Goal: Check status

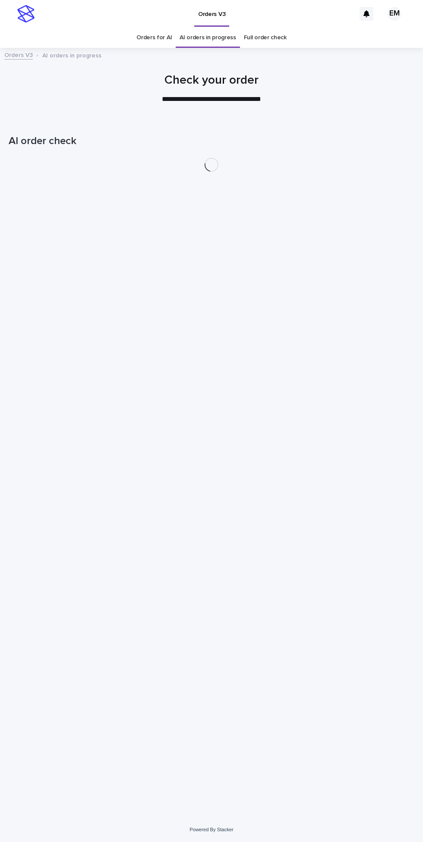
scroll to position [27, 0]
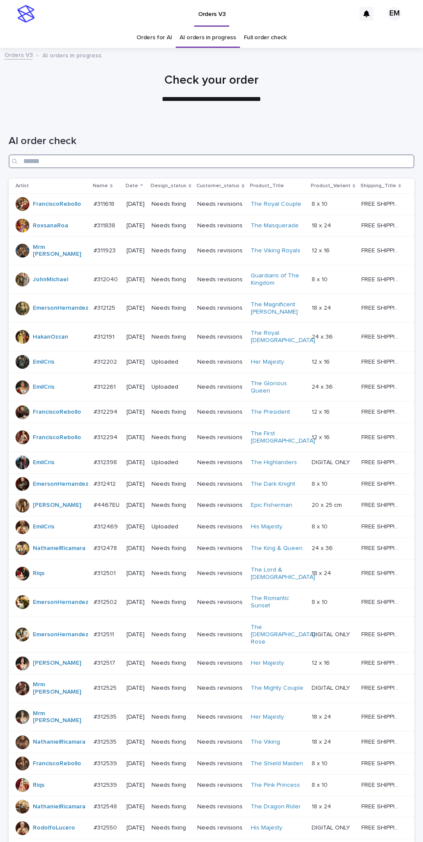
click at [320, 154] on input "Search" at bounding box center [211, 161] width 405 height 14
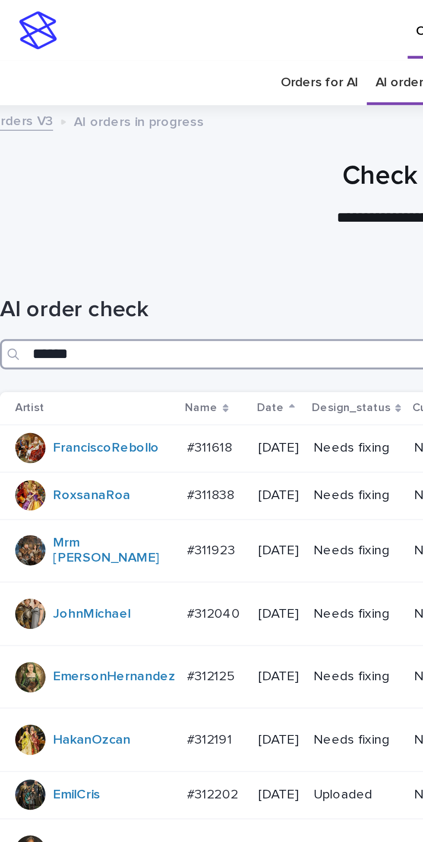
type input "*******"
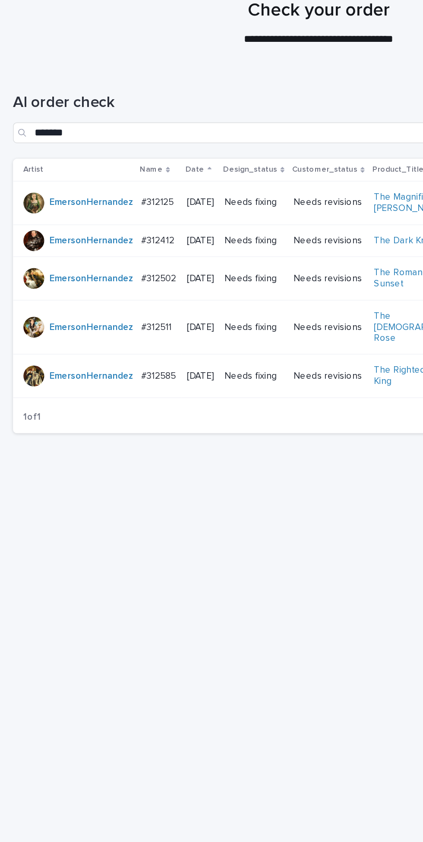
click at [109, 202] on p "#312125" at bounding box center [105, 206] width 23 height 9
click at [183, 222] on td "Needs fixing" at bounding box center [168, 233] width 46 height 22
click at [176, 254] on p "Needs fixing" at bounding box center [168, 257] width 39 height 7
click at [191, 272] on td "Needs fixing" at bounding box center [168, 290] width 46 height 36
click at [187, 308] on td "Needs fixing" at bounding box center [168, 322] width 46 height 29
